Goal: Transaction & Acquisition: Book appointment/travel/reservation

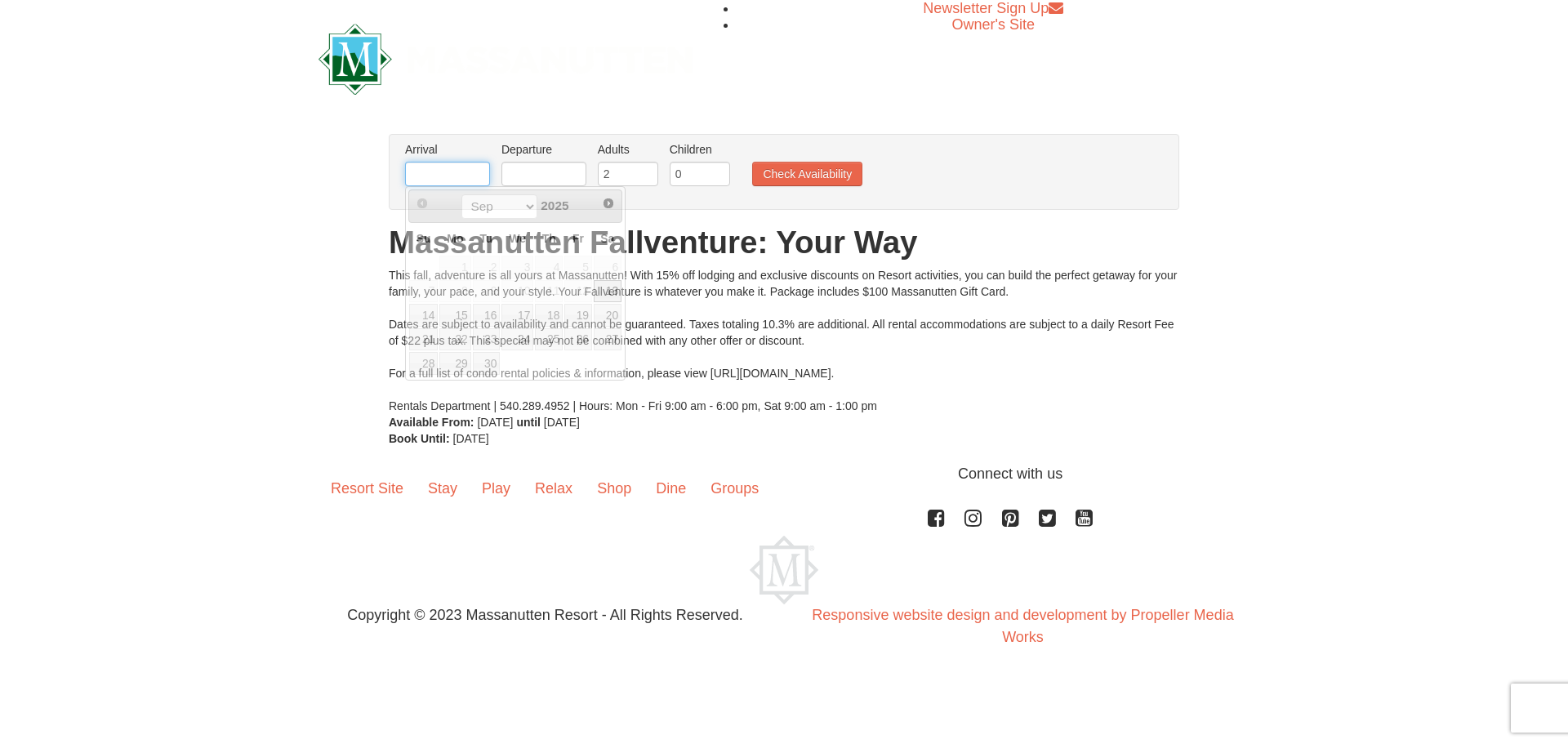
click at [478, 177] on input "text" at bounding box center [447, 174] width 85 height 25
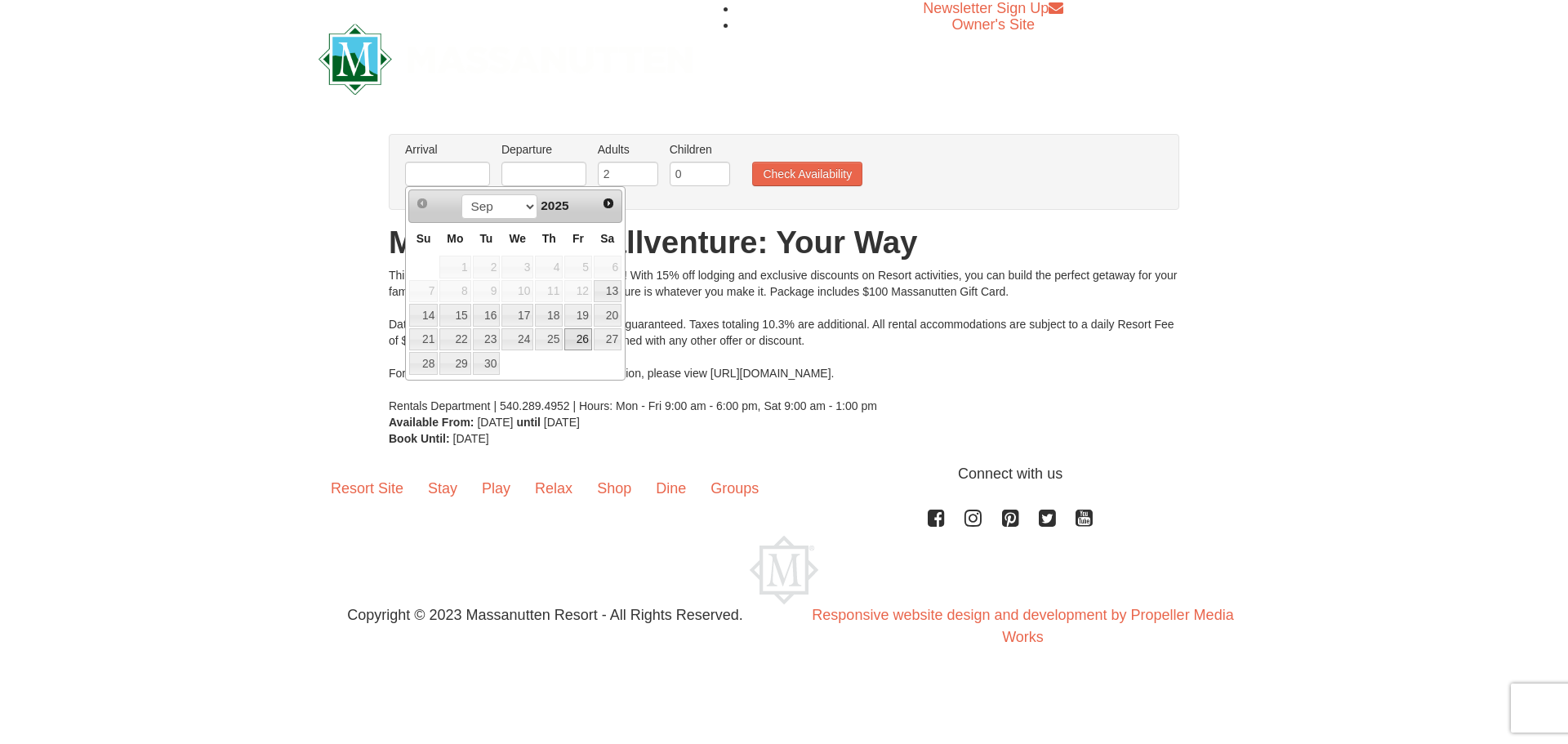
click at [579, 340] on link "26" at bounding box center [577, 340] width 28 height 23
type input "[DATE]"
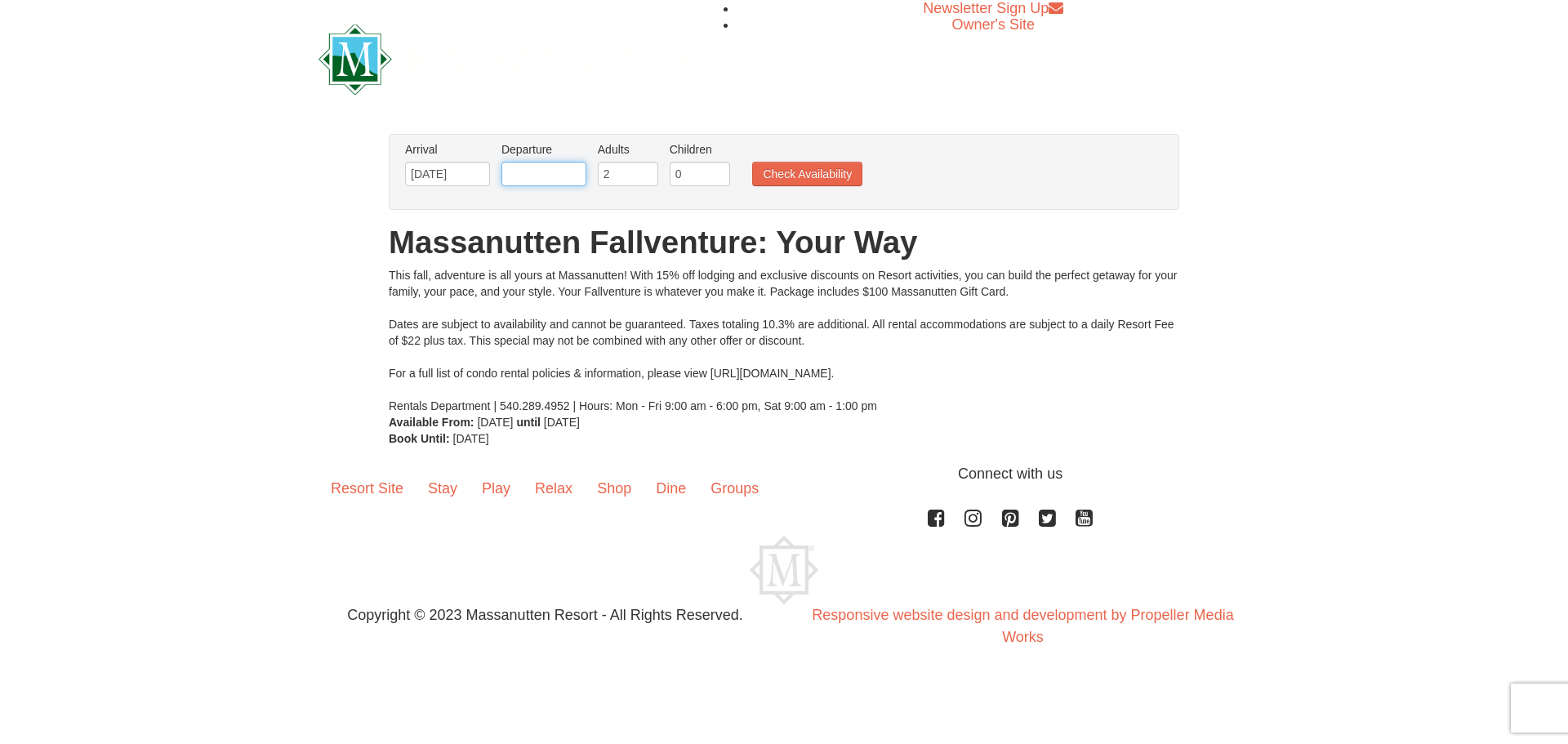
click at [567, 181] on input "text" at bounding box center [544, 174] width 85 height 25
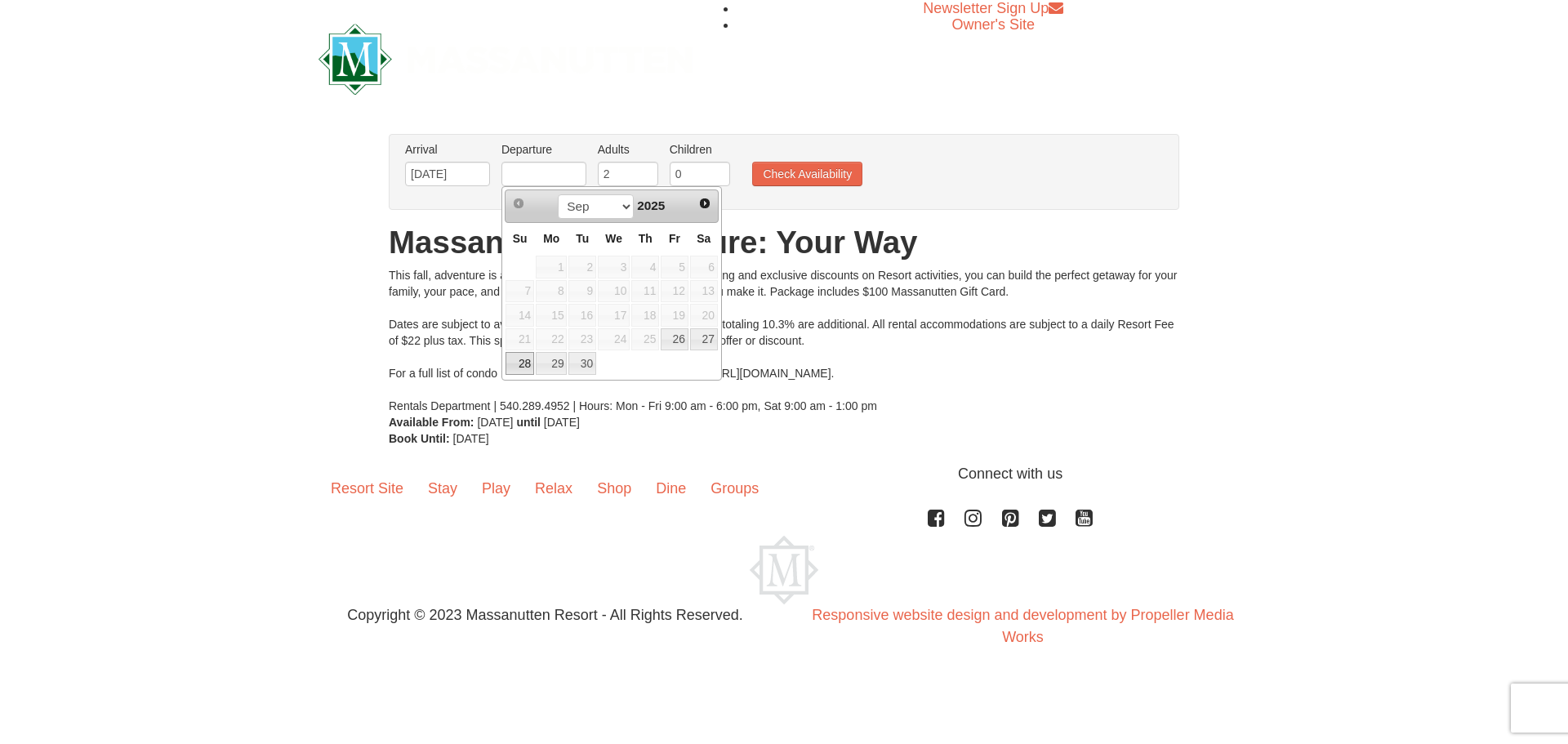
click at [521, 357] on link "28" at bounding box center [519, 363] width 28 height 23
type input "[DATE]"
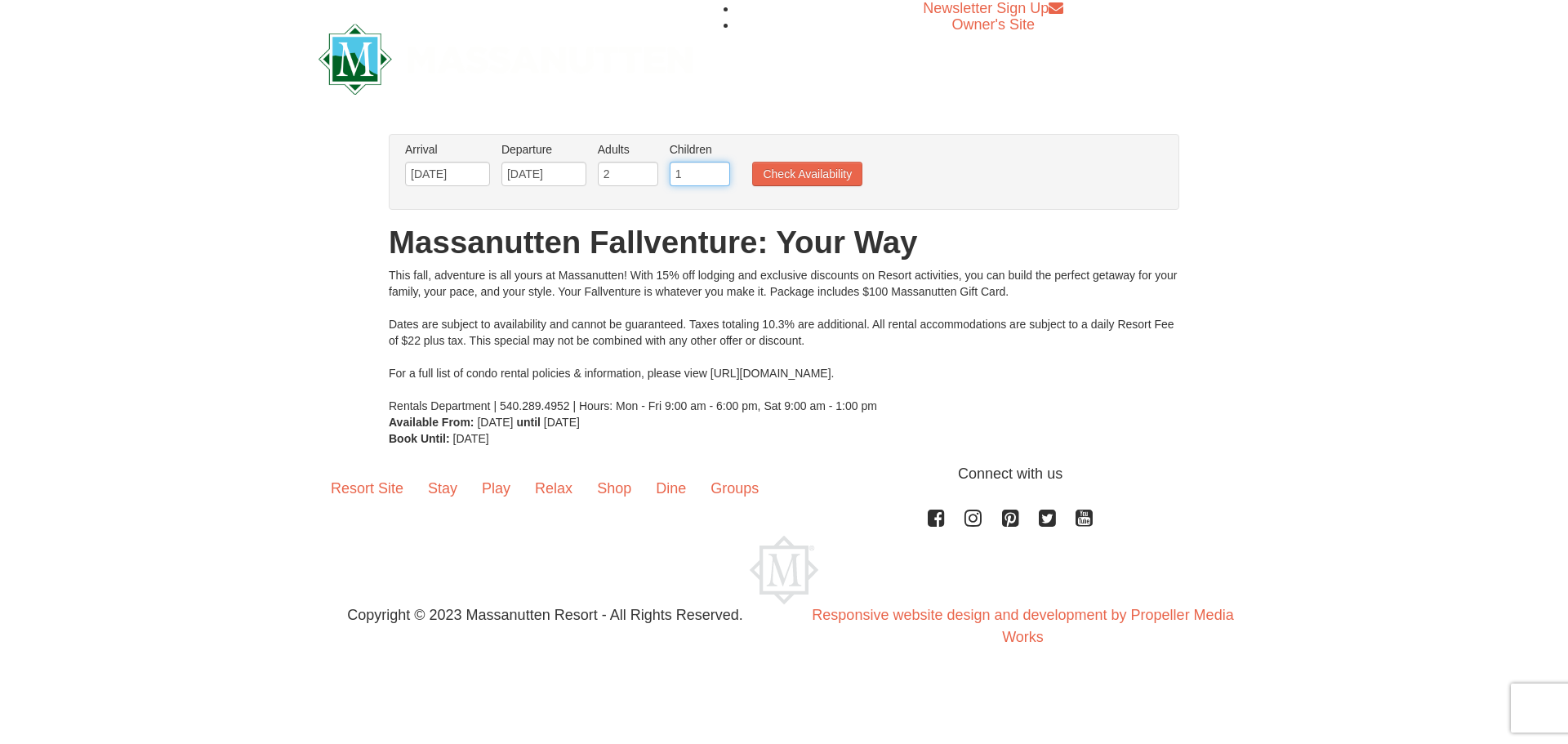
click at [719, 169] on input "1" at bounding box center [700, 174] width 60 height 25
type input "2"
click at [719, 169] on input "2" at bounding box center [700, 174] width 60 height 25
click at [807, 170] on button "Check Availability" at bounding box center [807, 174] width 110 height 25
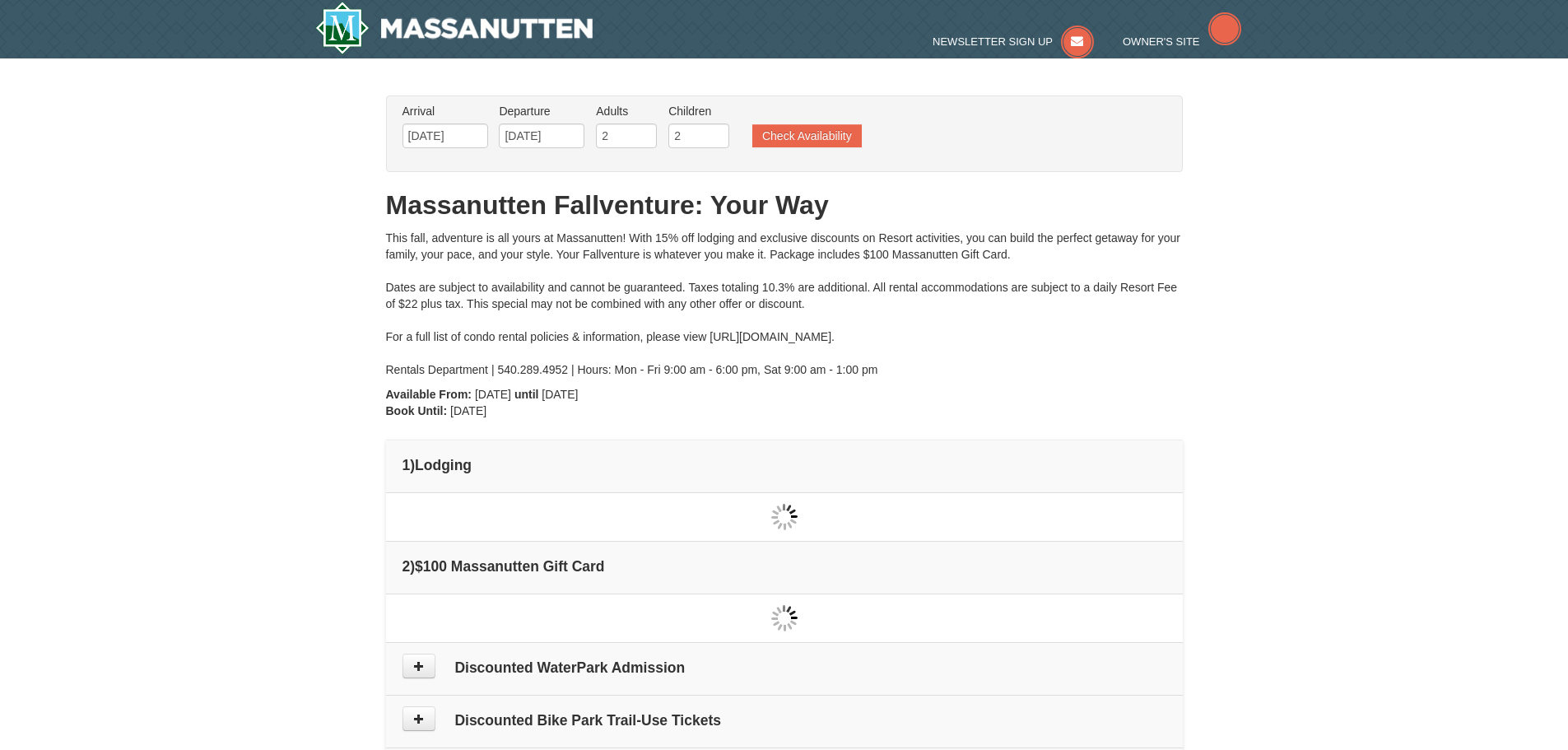
type input "[DATE]"
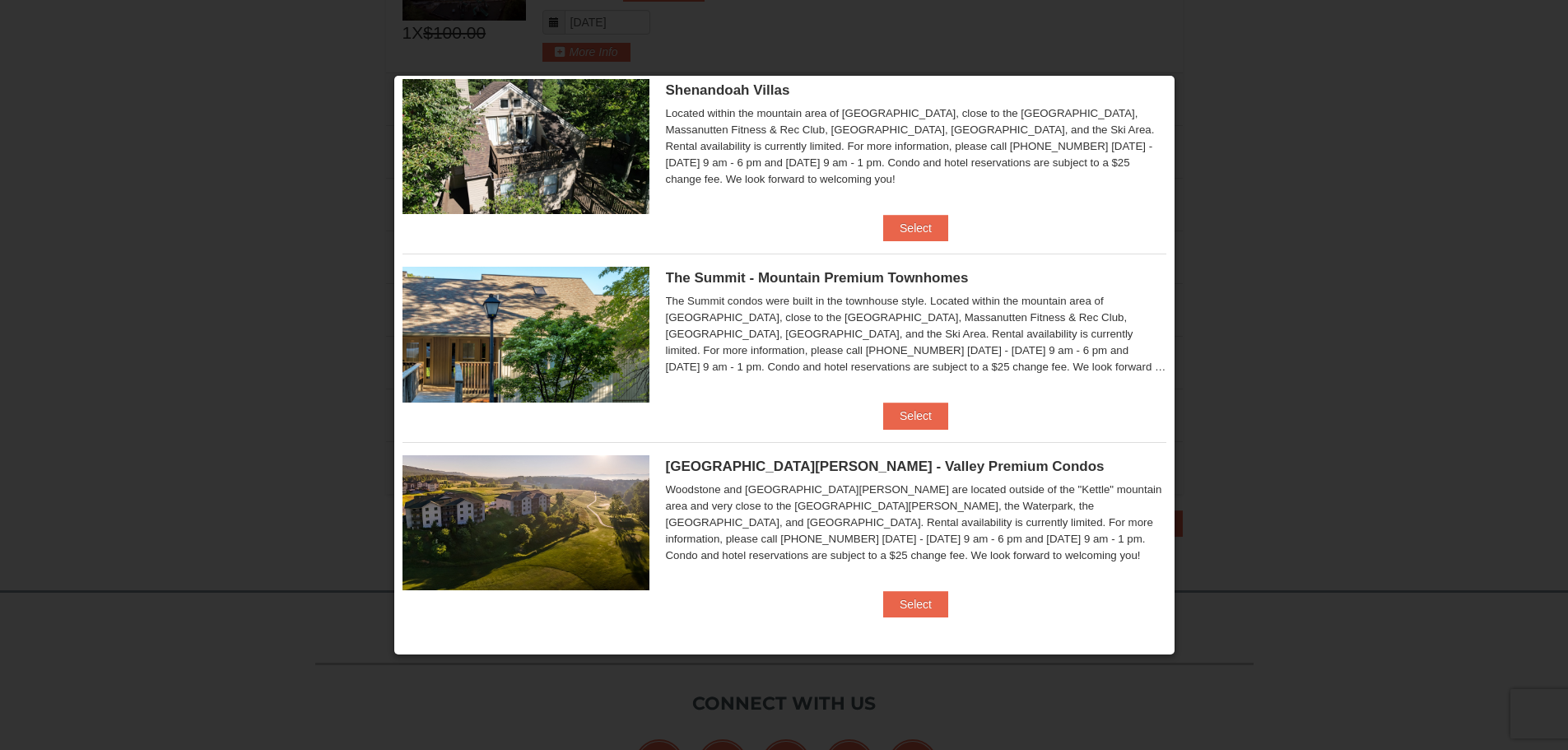
scroll to position [751, 0]
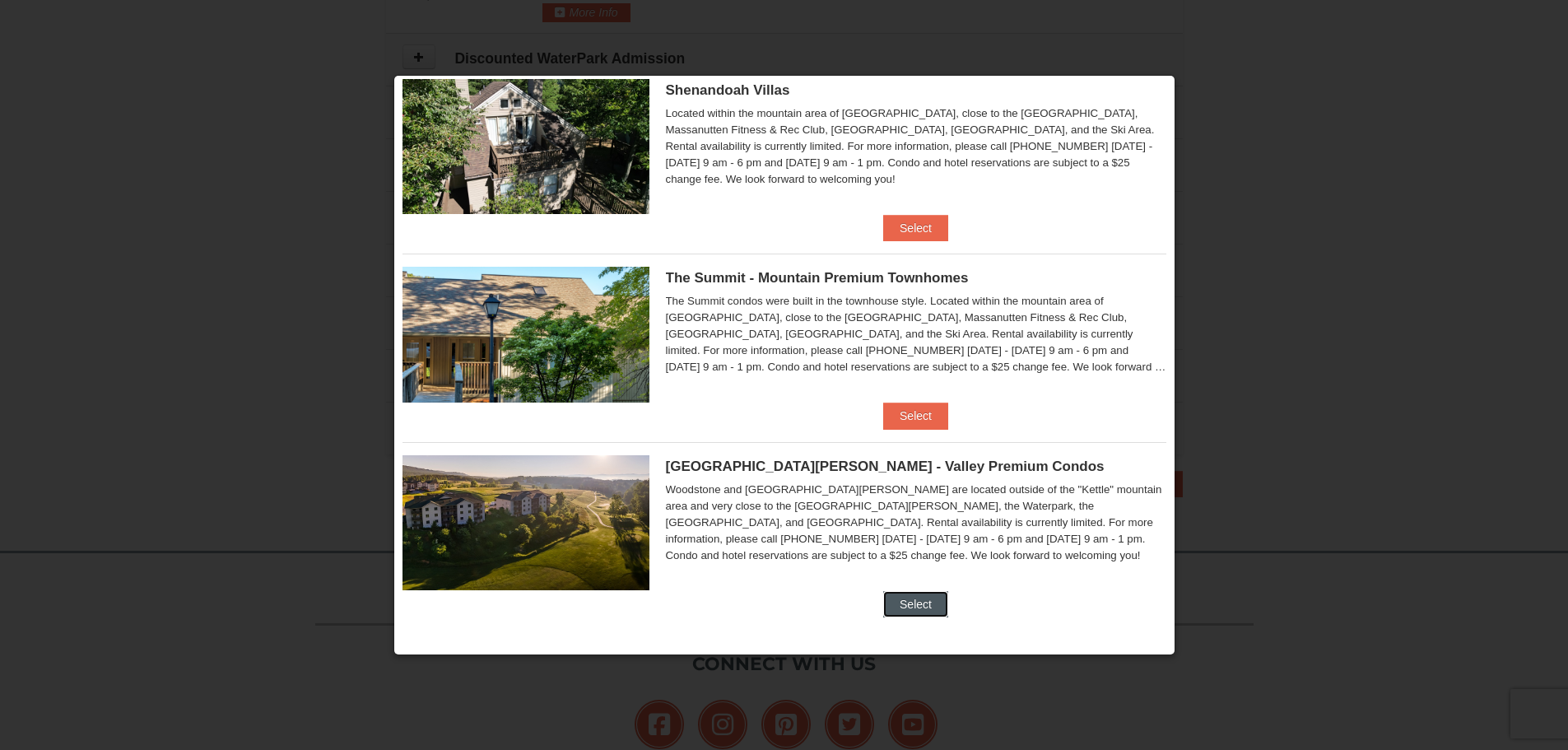
click at [899, 598] on button "Select" at bounding box center [916, 603] width 65 height 26
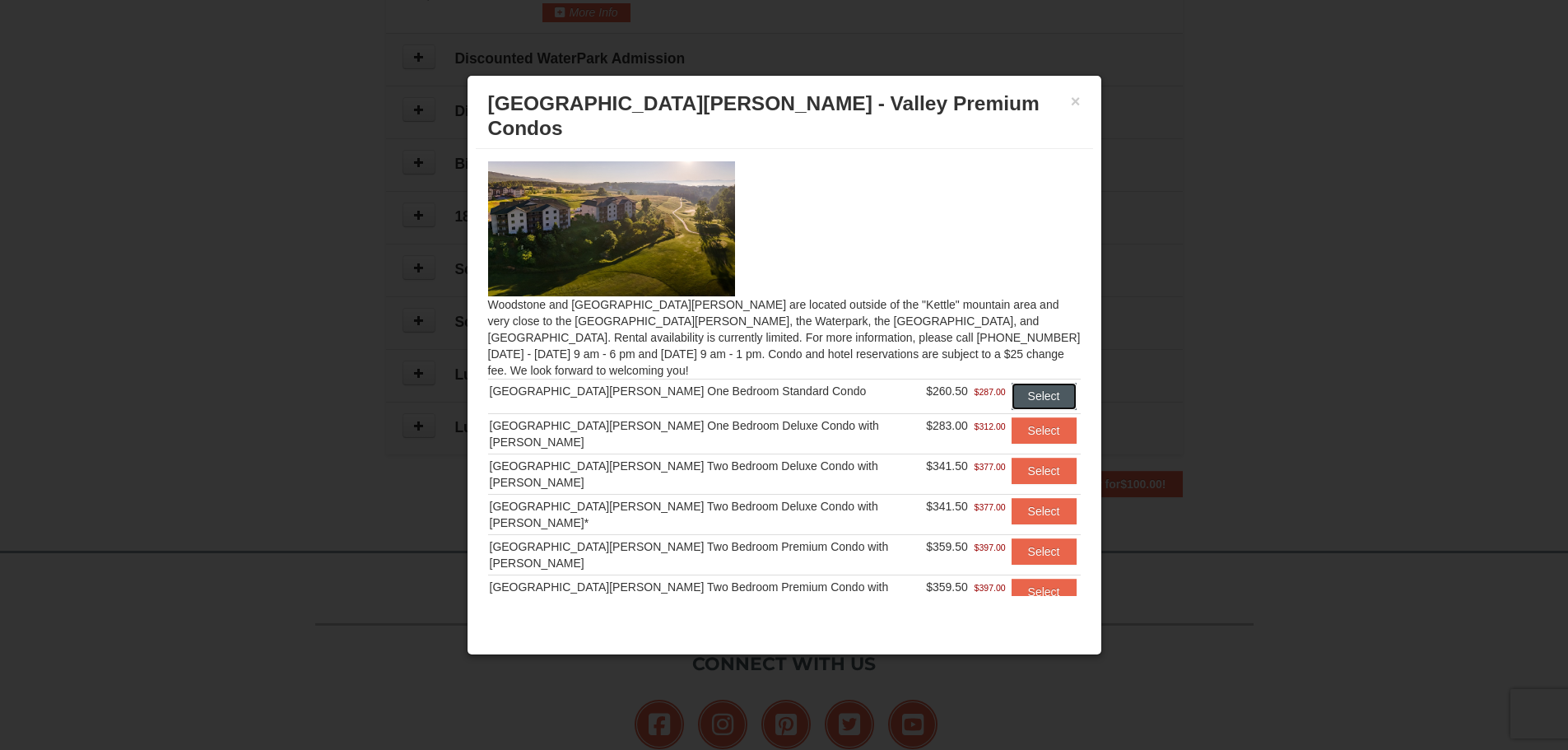
click at [1017, 383] on button "Select" at bounding box center [1044, 396] width 65 height 26
